Goal: Task Accomplishment & Management: Use online tool/utility

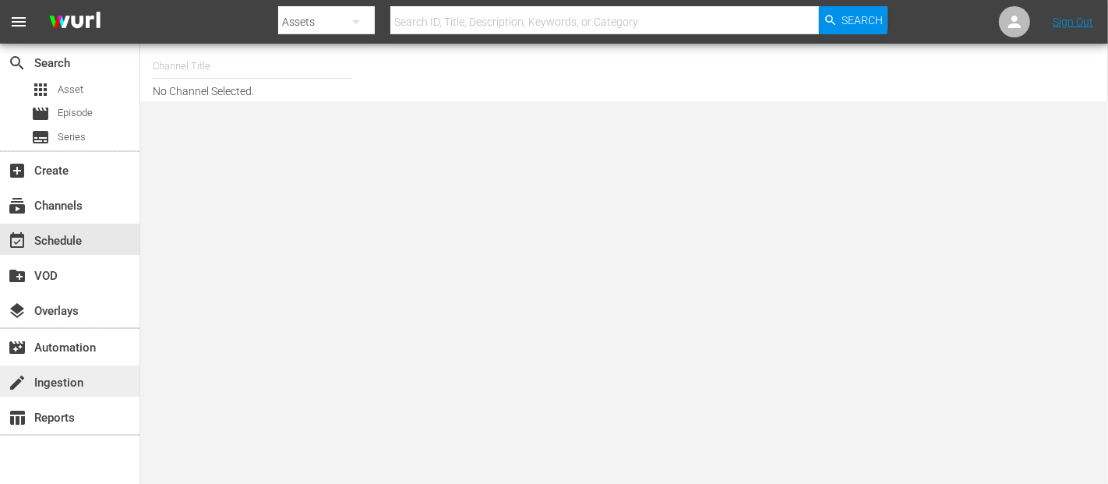
click at [62, 375] on div "create Ingestion" at bounding box center [43, 380] width 87 height 14
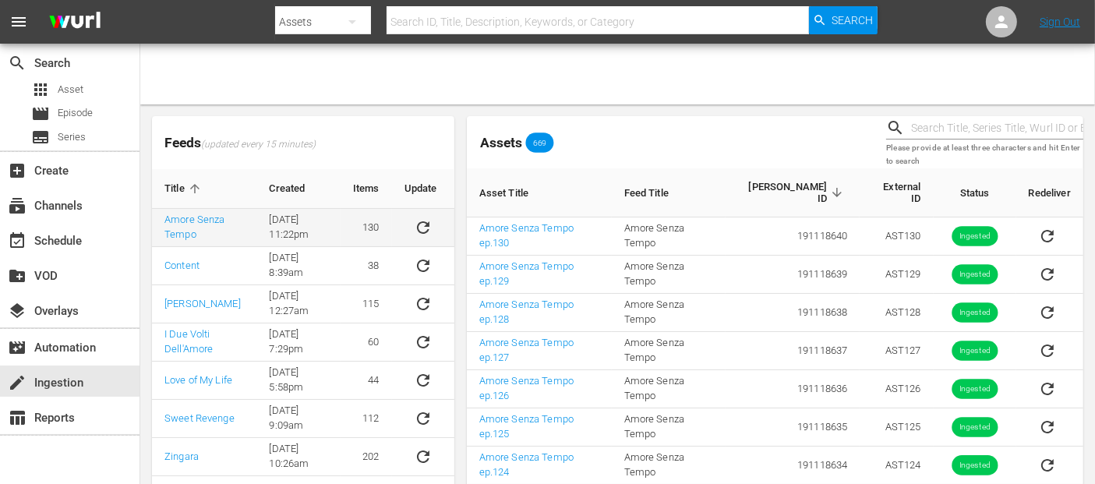
click at [422, 230] on icon "sticky table" at bounding box center [423, 227] width 19 height 19
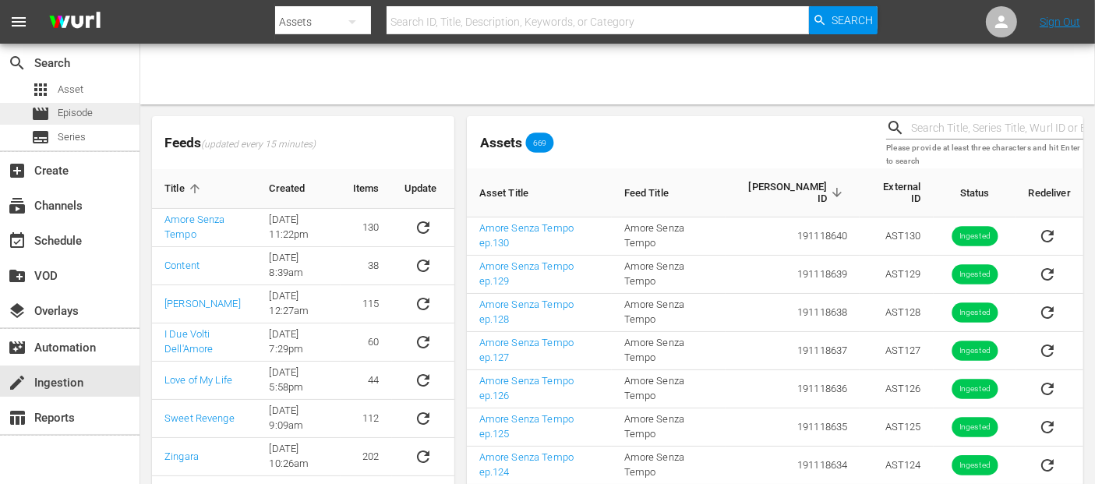
click at [87, 118] on span "Episode" at bounding box center [75, 113] width 35 height 16
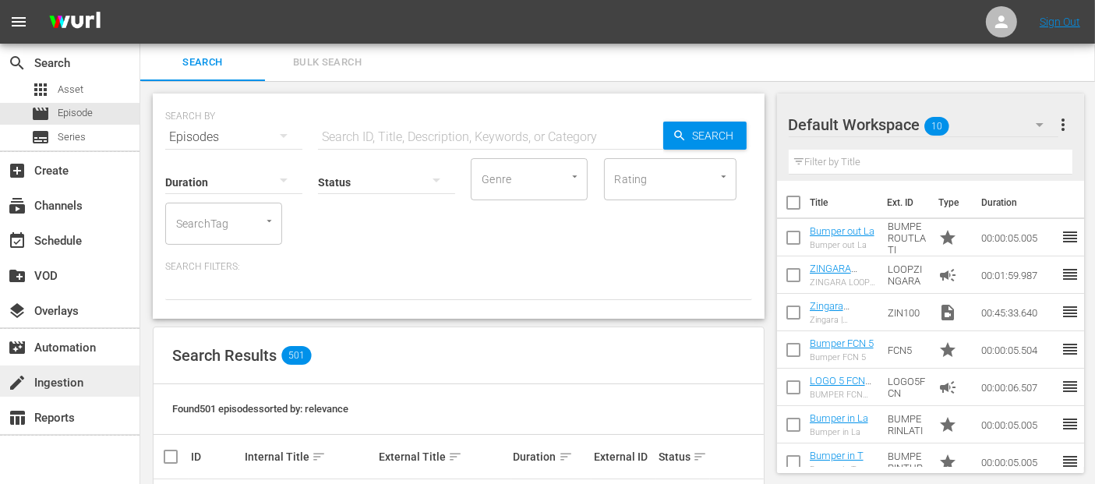
click at [78, 384] on div "create Ingestion" at bounding box center [43, 380] width 87 height 14
